Goal: Find specific page/section: Find specific page/section

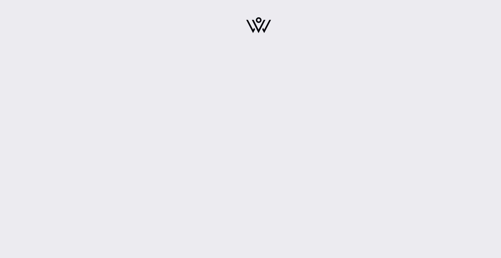
click at [262, 21] on img at bounding box center [258, 25] width 25 height 16
